Goal: Find specific page/section: Find specific page/section

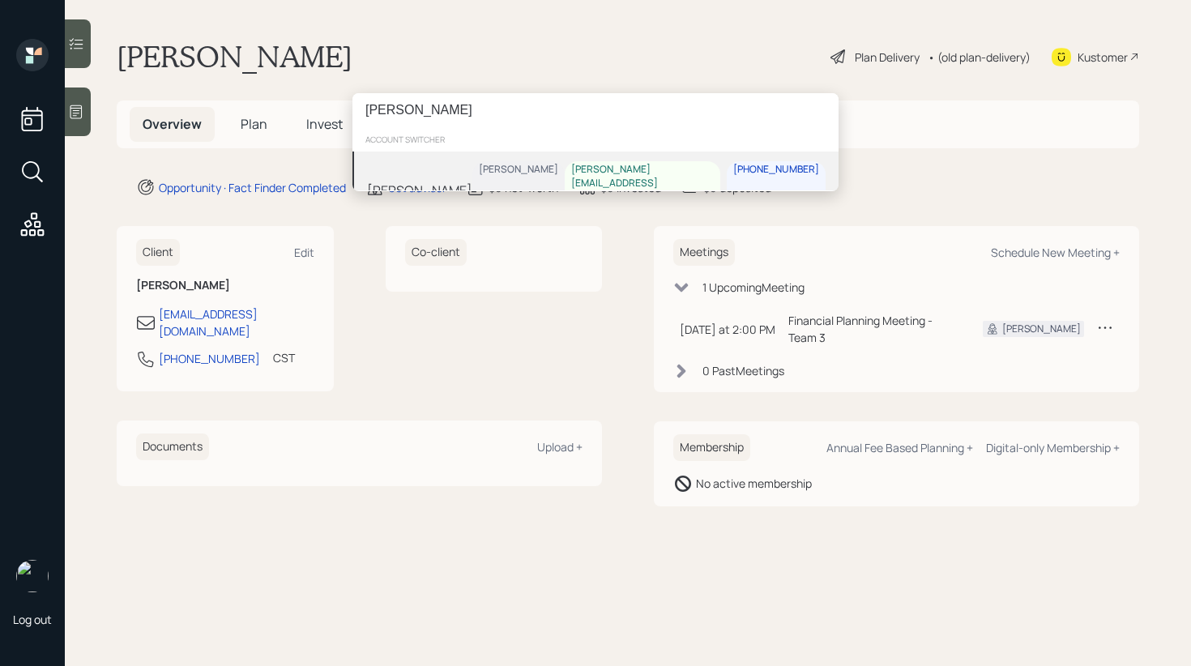
type input "[PERSON_NAME]"
click at [503, 170] on div "[PERSON_NAME] [PERSON_NAME] [PERSON_NAME][EMAIL_ADDRESS][PERSON_NAME][DOMAIN_NA…" at bounding box center [596, 190] width 486 height 77
